Goal: Transaction & Acquisition: Purchase product/service

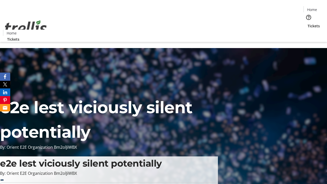
click at [308, 23] on span "Tickets" at bounding box center [314, 25] width 12 height 5
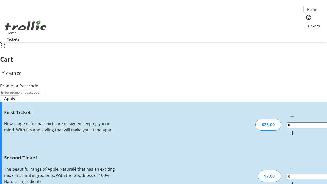
click at [289, 130] on mat-icon "Increment by one" at bounding box center [292, 133] width 6 height 6
type input "1"
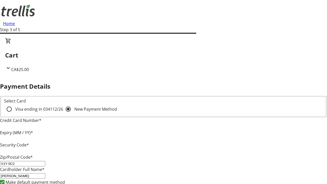
type input "V1Y 0C2"
